Goal: Task Accomplishment & Management: Use online tool/utility

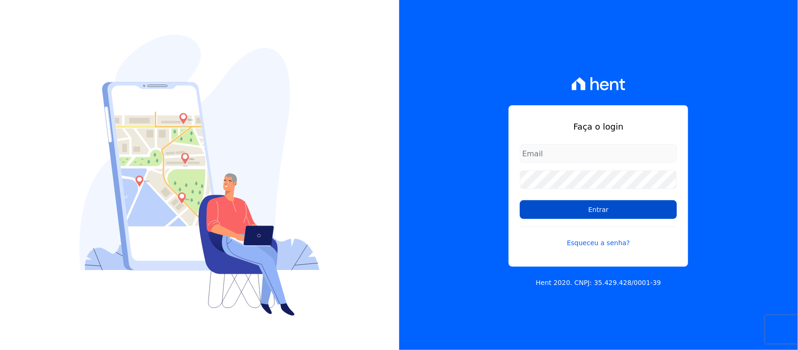
type input "[PERSON_NAME][EMAIL_ADDRESS][PERSON_NAME][DOMAIN_NAME]"
click at [609, 212] on input "Entrar" at bounding box center [598, 209] width 157 height 19
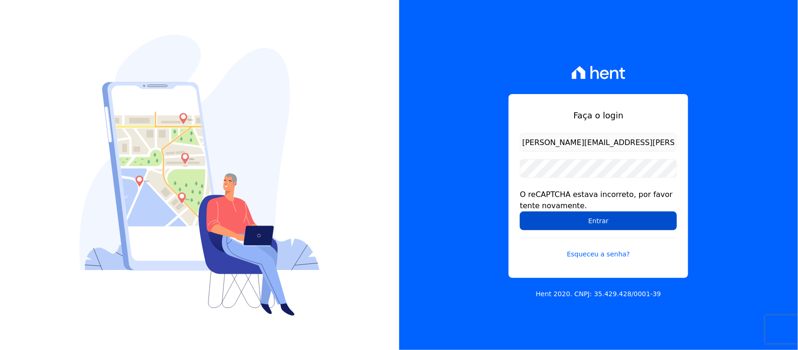
drag, startPoint x: 580, startPoint y: 225, endPoint x: 529, endPoint y: 226, distance: 51.4
click at [580, 225] on input "Entrar" at bounding box center [598, 220] width 157 height 19
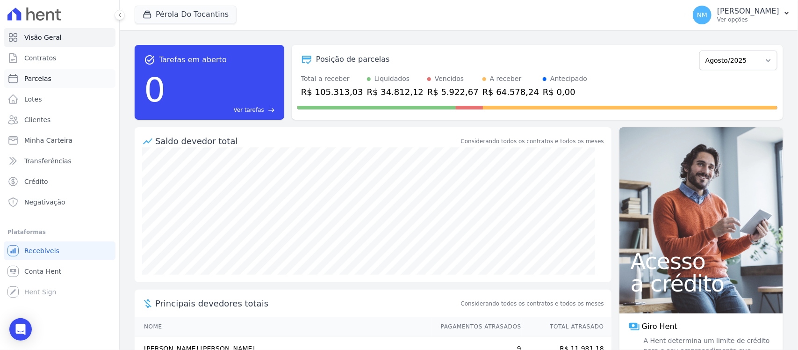
click at [47, 76] on span "Parcelas" at bounding box center [37, 78] width 27 height 9
select select
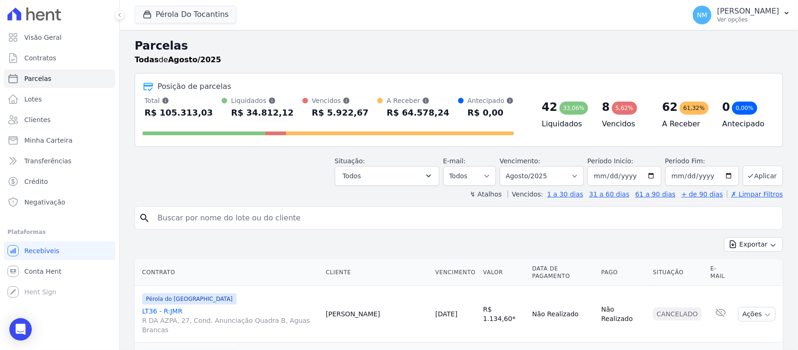
click at [192, 222] on input "search" at bounding box center [465, 218] width 627 height 19
type input "JEAN"
select select
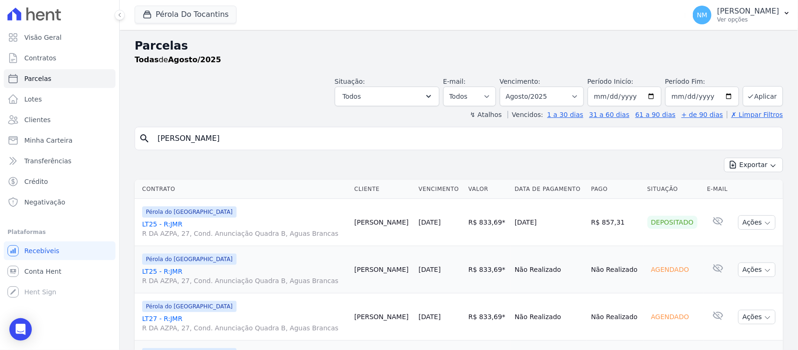
scroll to position [58, 0]
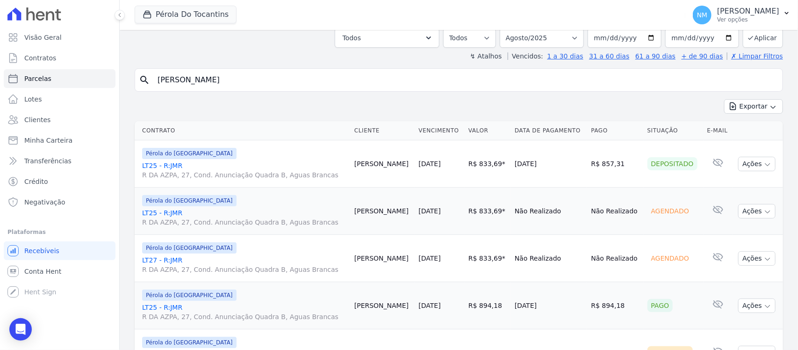
click at [174, 165] on link "LT25 - R:JMR R DA AZPA, 27, Cond. Anunciação Quadra B, Aguas Brancas" at bounding box center [244, 170] width 205 height 19
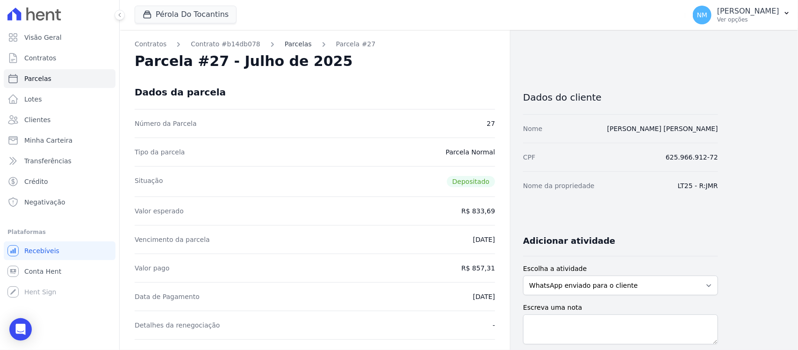
click at [293, 46] on link "Parcelas" at bounding box center [298, 44] width 27 height 10
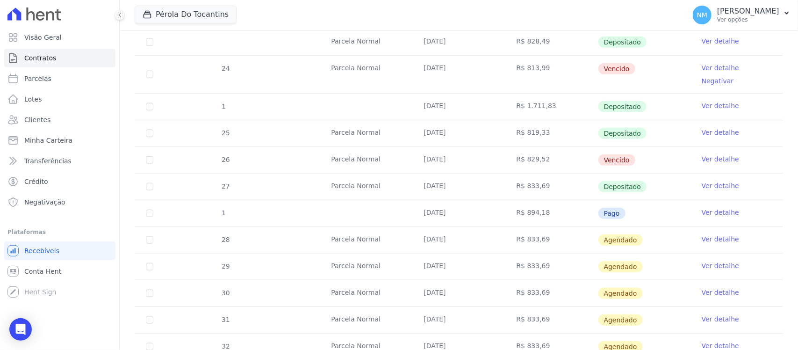
scroll to position [234, 0]
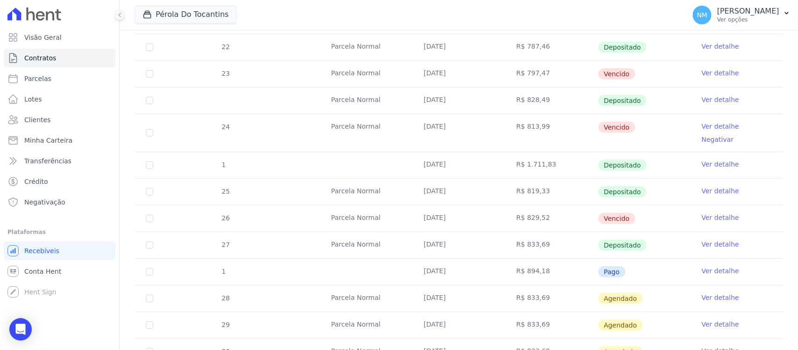
click at [702, 239] on link "Ver detalhe" at bounding box center [720, 243] width 37 height 9
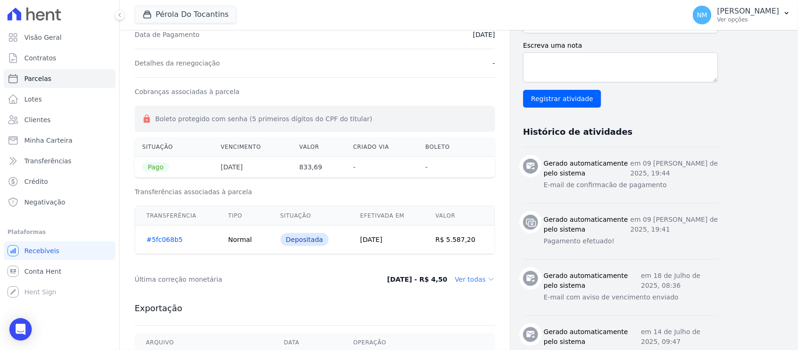
scroll to position [234, 0]
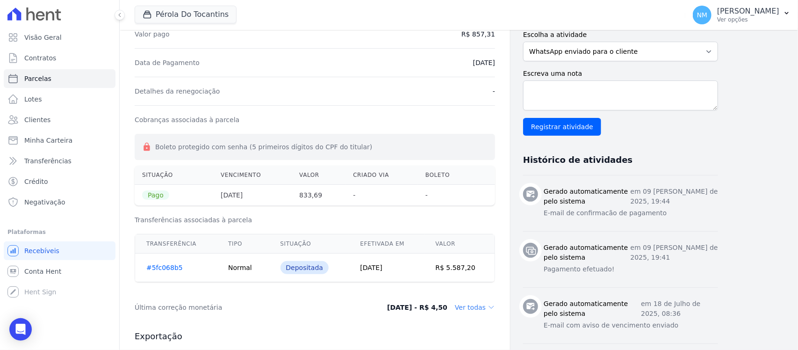
click at [168, 270] on link "#5fc068b5" at bounding box center [164, 267] width 36 height 7
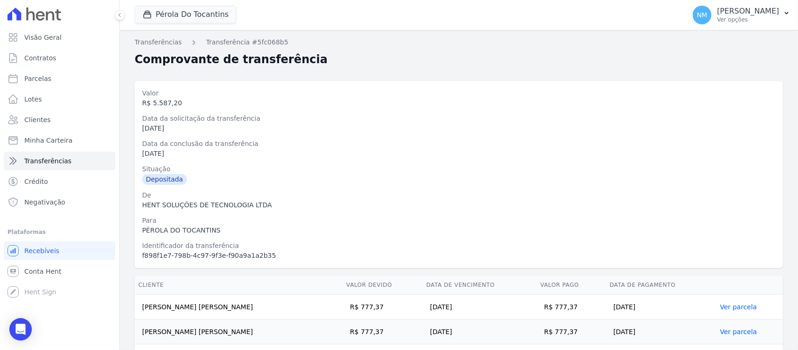
scroll to position [117, 0]
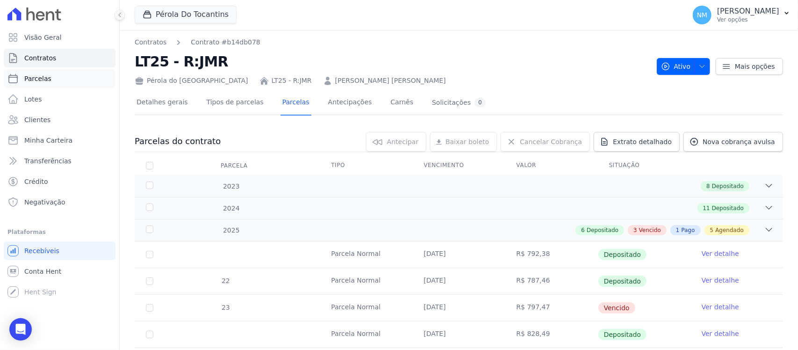
click at [47, 78] on span "Parcelas" at bounding box center [37, 78] width 27 height 9
select select
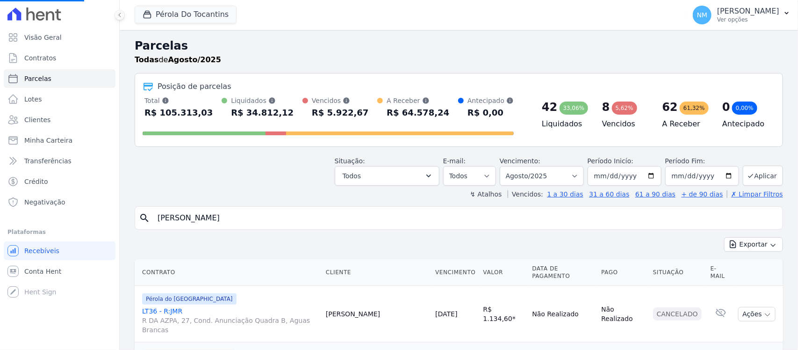
scroll to position [58, 0]
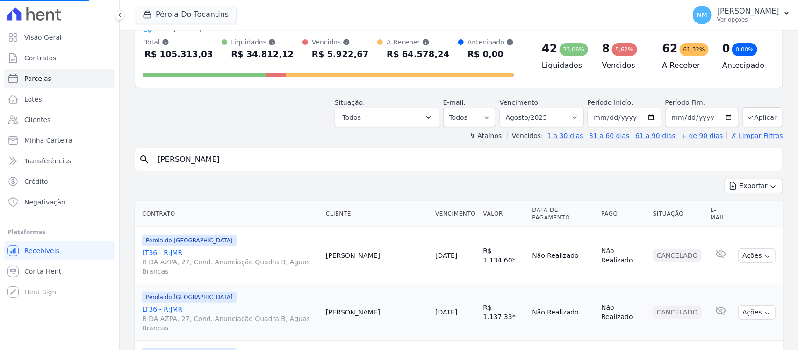
select select
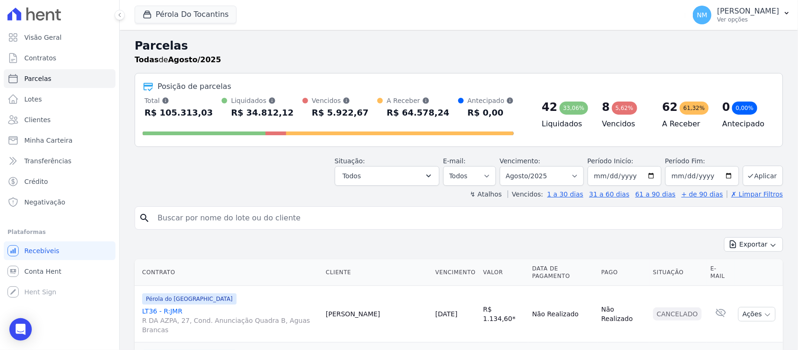
click at [209, 221] on input "search" at bounding box center [465, 218] width 627 height 19
type input "JEAN"
select select
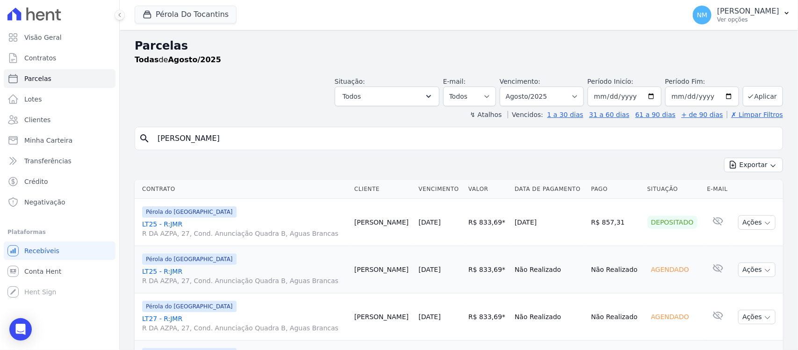
scroll to position [58, 0]
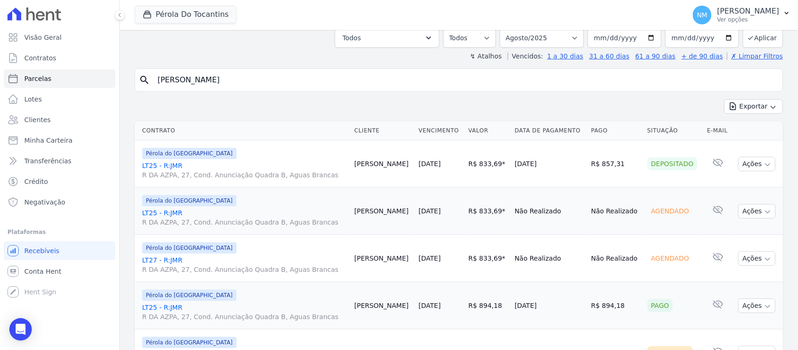
click at [170, 261] on link "LT27 - R:JMR R DA AZPA, 27, Cond. Anunciação Quadra B, Aguas Brancas" at bounding box center [244, 264] width 205 height 19
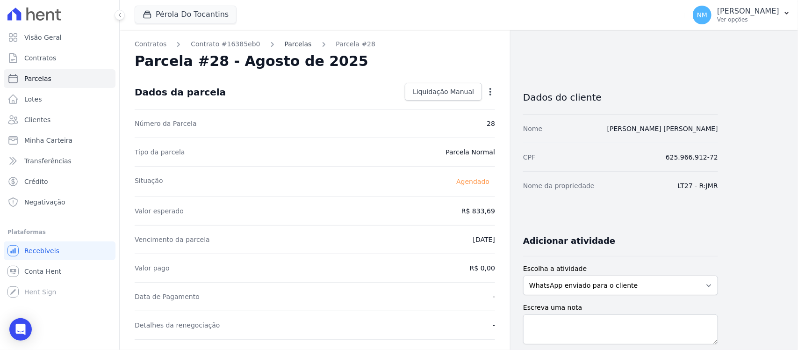
click at [286, 41] on link "Parcelas" at bounding box center [298, 44] width 27 height 10
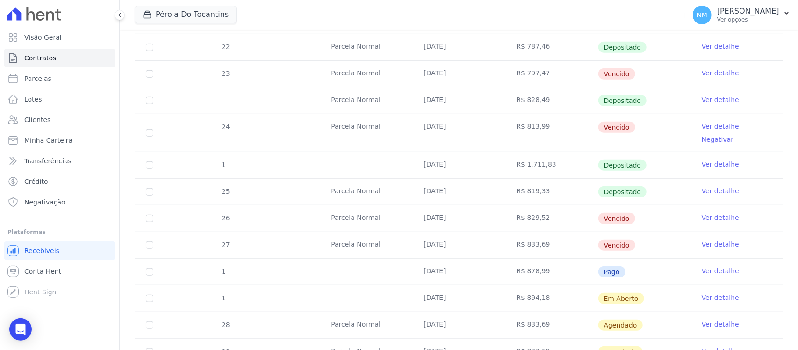
scroll to position [292, 0]
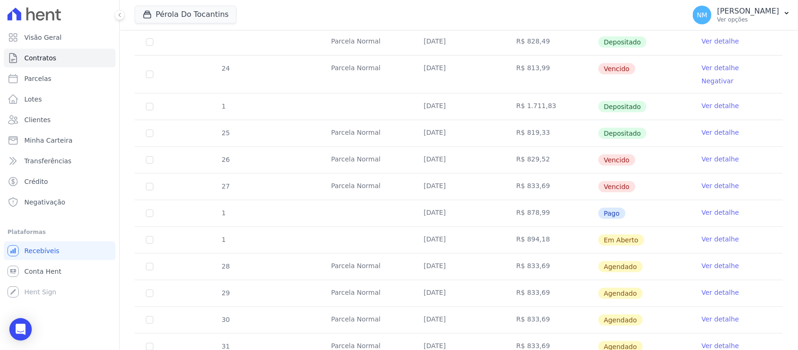
click at [702, 154] on link "Ver detalhe" at bounding box center [720, 158] width 37 height 9
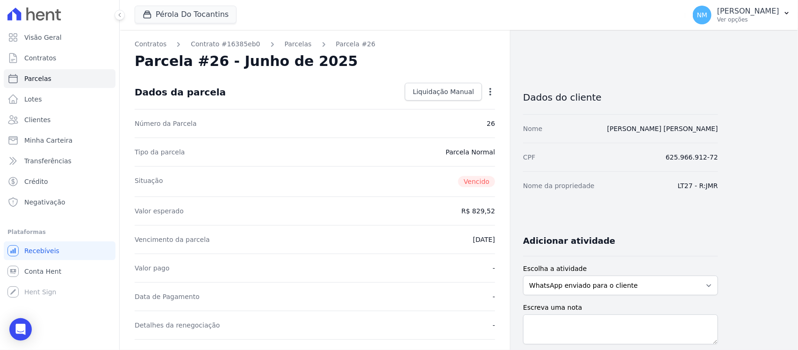
click at [488, 90] on icon "button" at bounding box center [490, 91] width 9 height 9
click at [391, 130] on div "Número da Parcela 26" at bounding box center [315, 123] width 361 height 29
click at [489, 88] on icon "button" at bounding box center [490, 91] width 9 height 9
click at [375, 193] on div "Situação Vencido" at bounding box center [315, 181] width 361 height 30
click at [781, 12] on button "NM Nilda Moura Ver opções" at bounding box center [742, 15] width 113 height 26
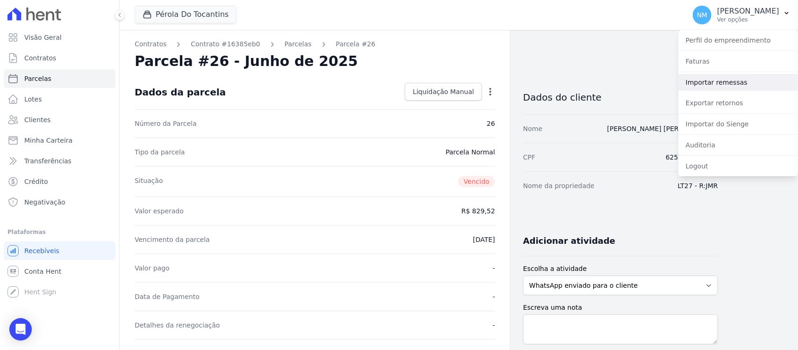
drag, startPoint x: 728, startPoint y: 85, endPoint x: 665, endPoint y: 96, distance: 63.7
click at [727, 85] on link "Importar remessas" at bounding box center [739, 82] width 120 height 17
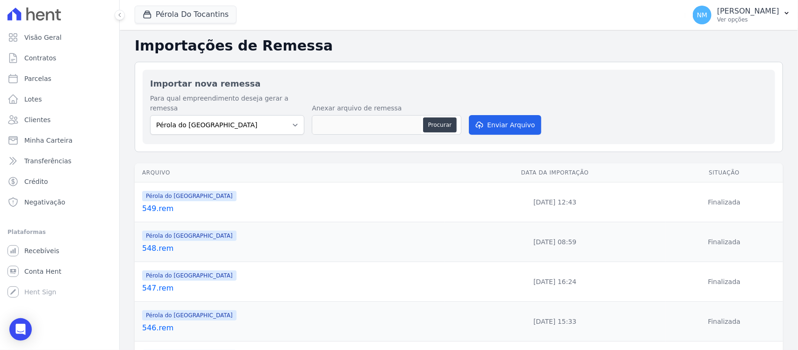
drag, startPoint x: 442, startPoint y: 117, endPoint x: 421, endPoint y: 126, distance: 22.6
click at [440, 117] on button "Procurar" at bounding box center [440, 124] width 34 height 15
type input "550.rem"
click at [495, 115] on button "Enviar Arquivo" at bounding box center [505, 125] width 72 height 20
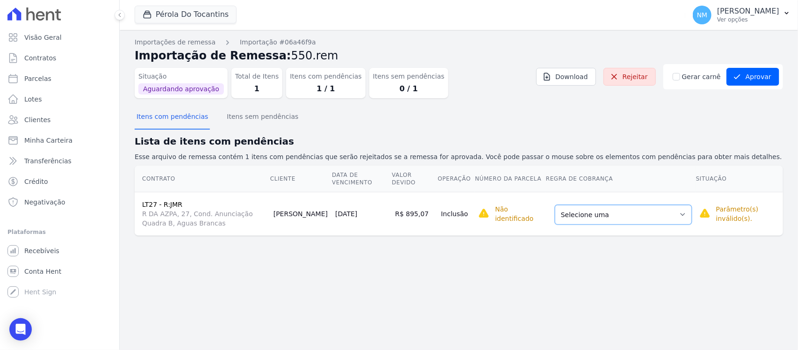
click at [683, 218] on select "Selecione uma Nova Parcela Avulsa Parcela Avulsa Existente Parcela Normal (120 …" at bounding box center [623, 215] width 137 height 20
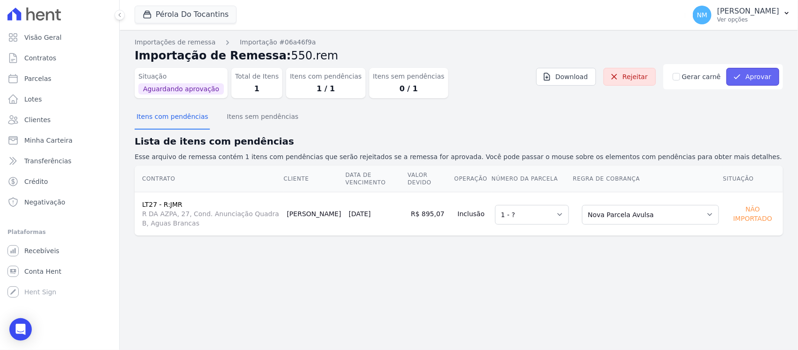
drag, startPoint x: 756, startPoint y: 72, endPoint x: 609, endPoint y: 169, distance: 176.2
click at [756, 72] on button "Aprovar" at bounding box center [753, 77] width 53 height 18
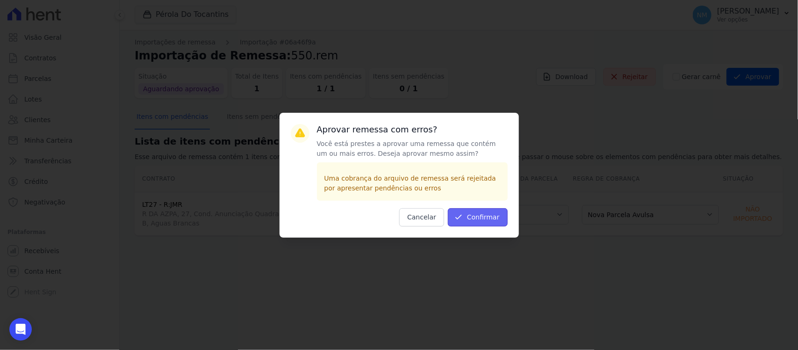
click at [478, 213] on button "Confirmar" at bounding box center [478, 217] width 60 height 18
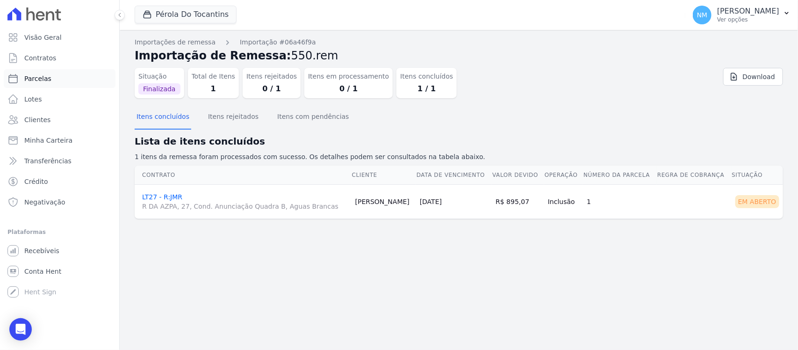
click at [49, 75] on link "Parcelas" at bounding box center [60, 78] width 112 height 19
select select
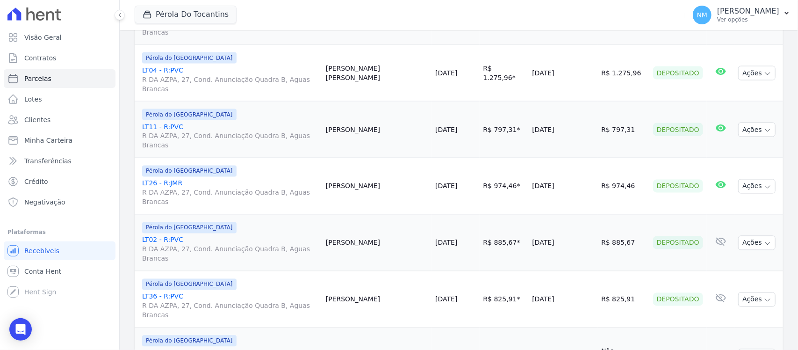
scroll to position [702, 0]
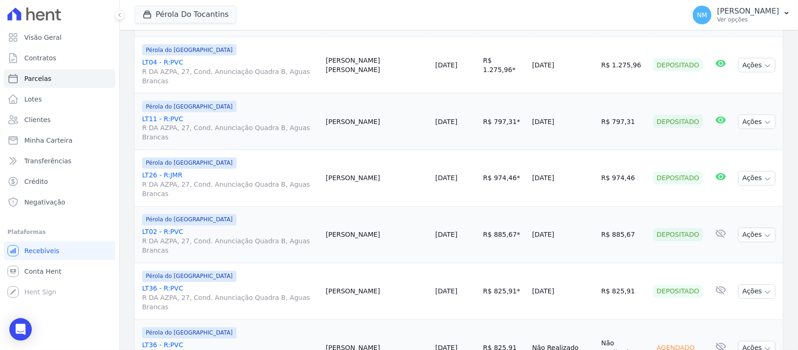
click at [170, 340] on link "LT36 - R:PVC R DA AZPA, 27, Cond. Anunciação Quadra B, Aguas Brancas" at bounding box center [230, 354] width 176 height 28
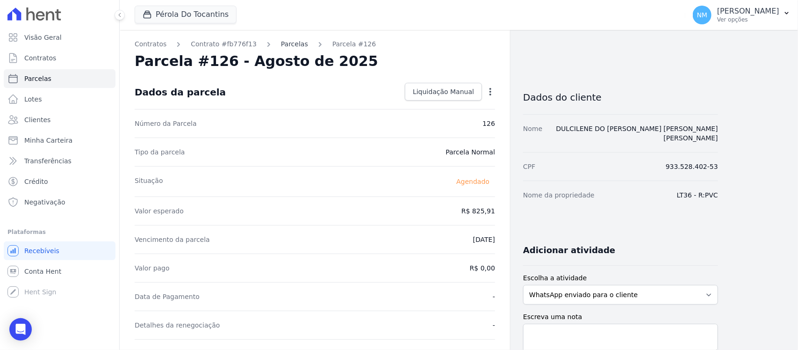
click at [282, 45] on link "Parcelas" at bounding box center [294, 44] width 27 height 10
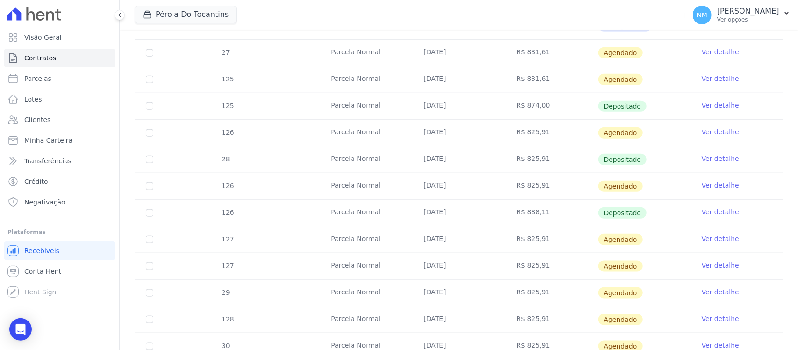
scroll to position [382, 0]
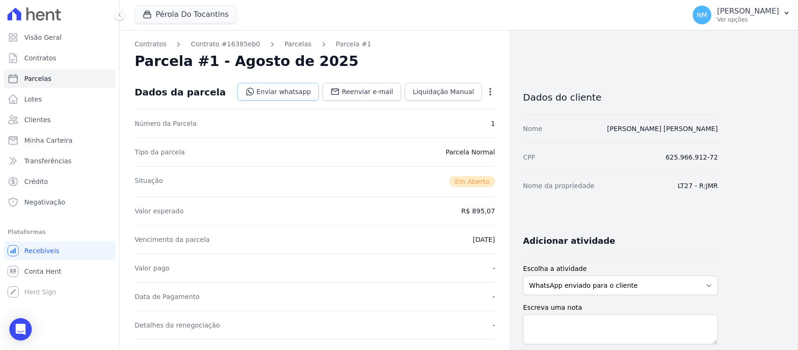
click at [304, 94] on link "Enviar whatsapp" at bounding box center [279, 92] width 82 height 18
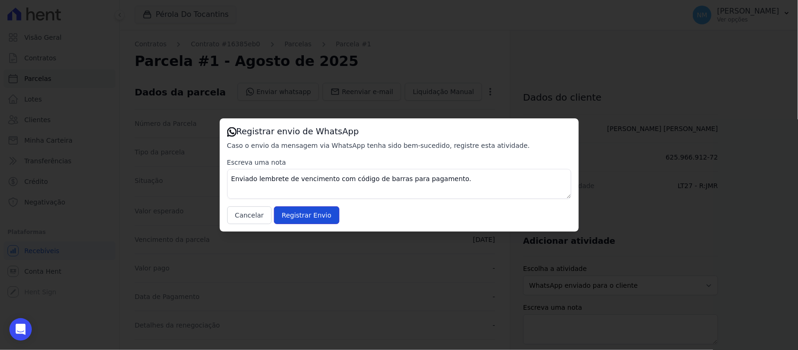
drag, startPoint x: 310, startPoint y: 217, endPoint x: 407, endPoint y: 70, distance: 176.3
click at [311, 216] on input "Registrar Envio" at bounding box center [306, 215] width 65 height 18
